Goal: Ask a question

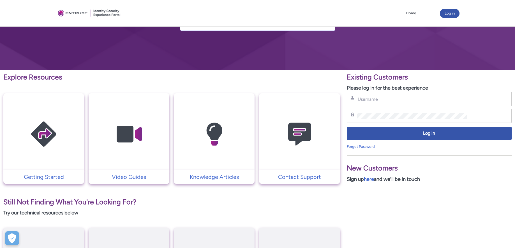
scroll to position [56, 0]
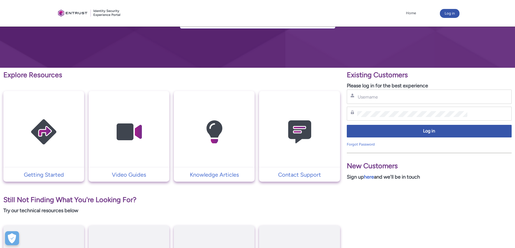
click at [311, 152] on img at bounding box center [299, 132] width 53 height 60
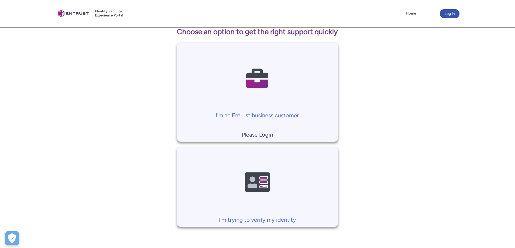
scroll to position [137, 0]
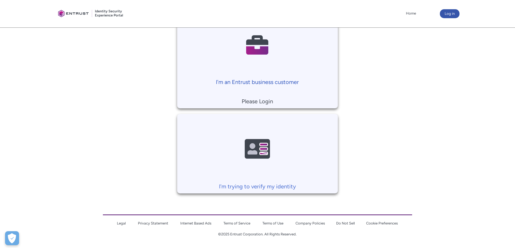
click at [260, 76] on link "I'm an Entrust business customer" at bounding box center [257, 47] width 161 height 77
